Goal: Task Accomplishment & Management: Complete application form

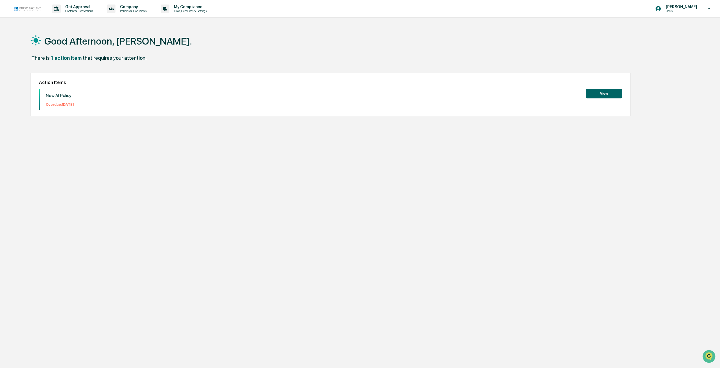
click at [602, 89] on button "View" at bounding box center [604, 94] width 36 height 10
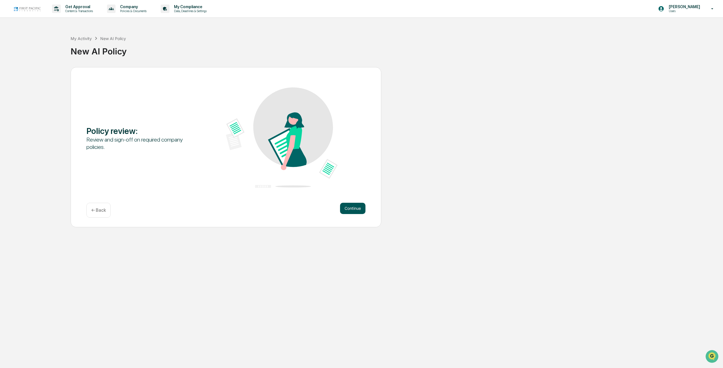
click at [353, 211] on button "Continue" at bounding box center [352, 208] width 25 height 11
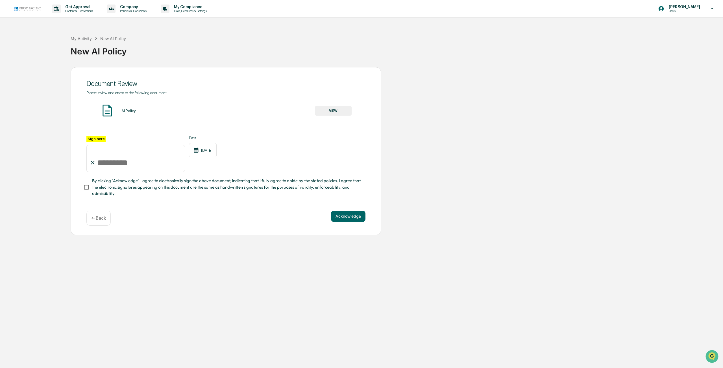
click at [117, 163] on input "Sign here" at bounding box center [135, 158] width 99 height 27
type input "**********"
click at [339, 111] on button "VIEW" at bounding box center [333, 111] width 37 height 10
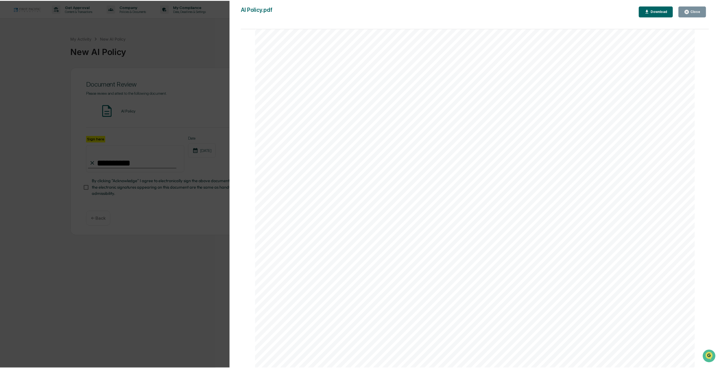
scroll to position [244, 0]
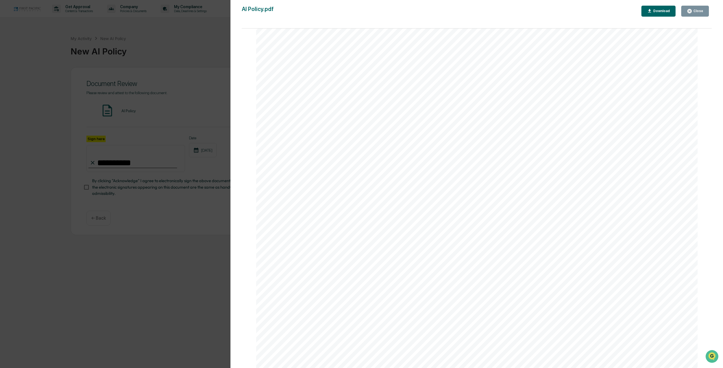
click at [691, 15] on button "Close" at bounding box center [695, 11] width 28 height 11
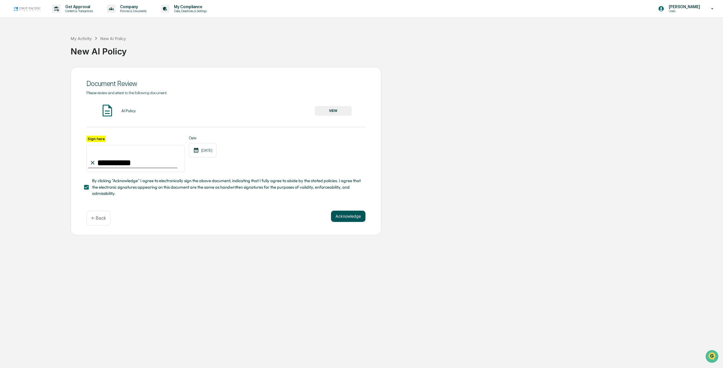
click at [355, 221] on button "Acknowledge" at bounding box center [348, 216] width 34 height 11
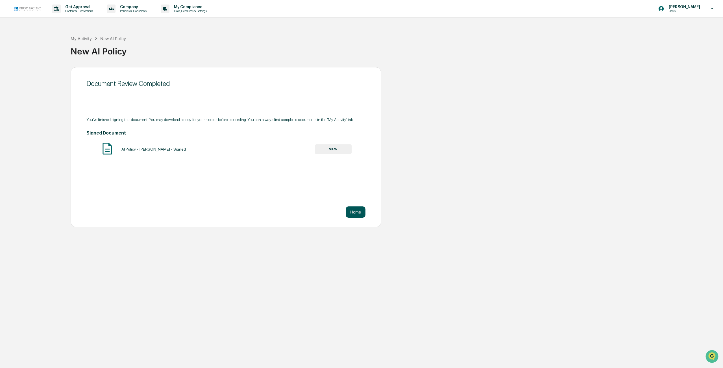
click at [358, 210] on button "Home" at bounding box center [356, 212] width 20 height 11
